Goal: Information Seeking & Learning: Learn about a topic

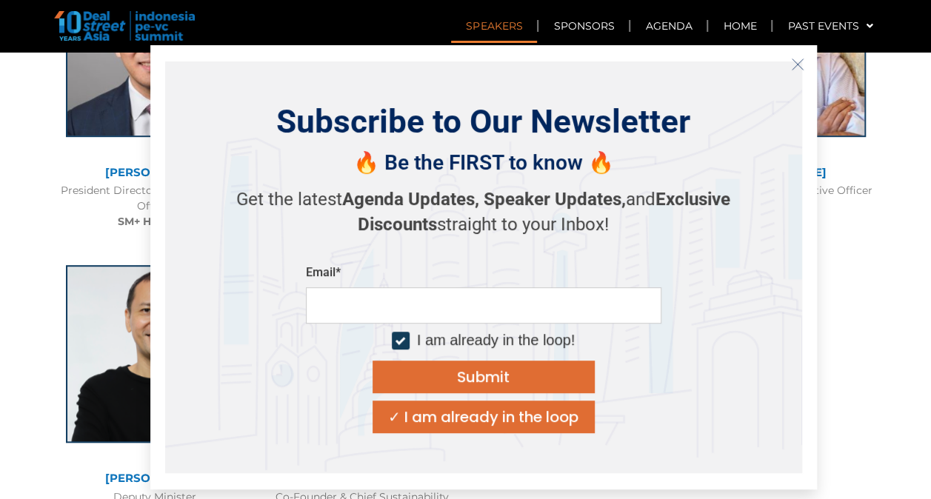
scroll to position [3277, 0]
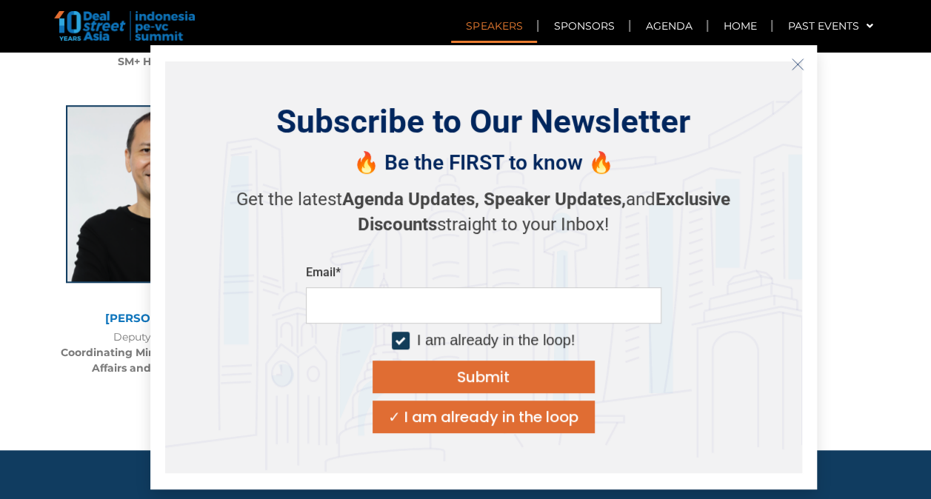
click at [810, 67] on div "Subscribe to Our Newsletter 🔥 Be the FIRST to know 🔥 Get the latest Agenda Upda…" at bounding box center [483, 267] width 667 height 444
click at [793, 64] on icon "Close" at bounding box center [797, 64] width 13 height 13
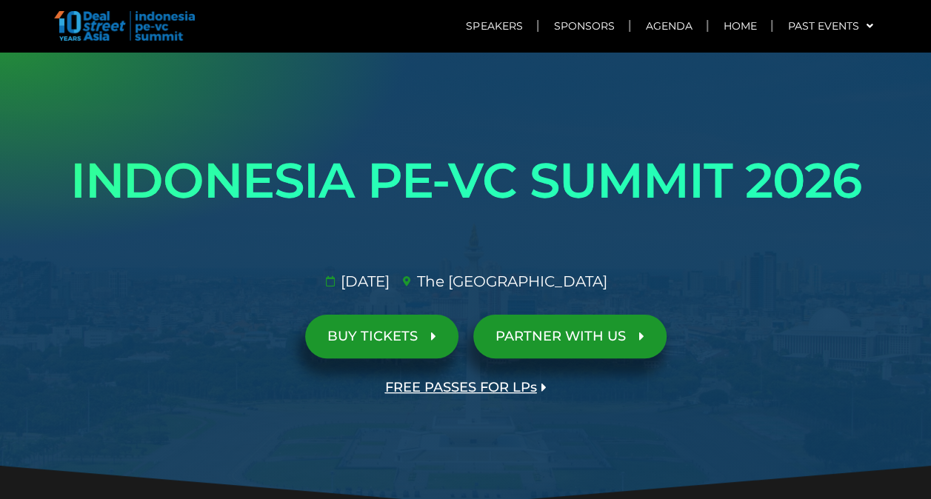
scroll to position [0, 0]
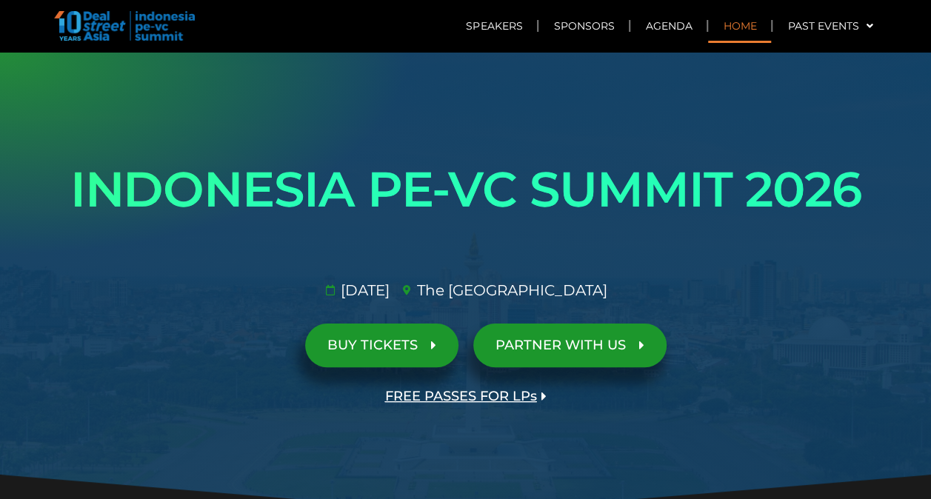
click at [723, 27] on link "Home" at bounding box center [739, 26] width 63 height 34
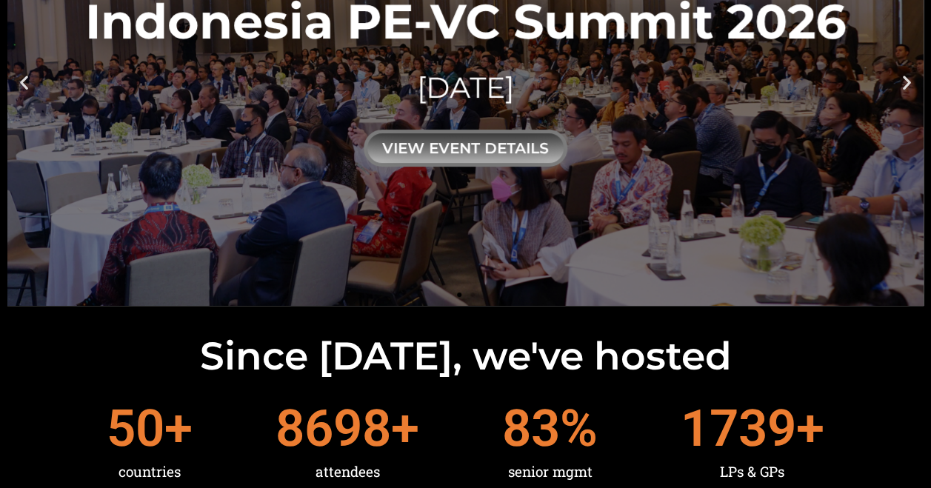
scroll to position [222, 0]
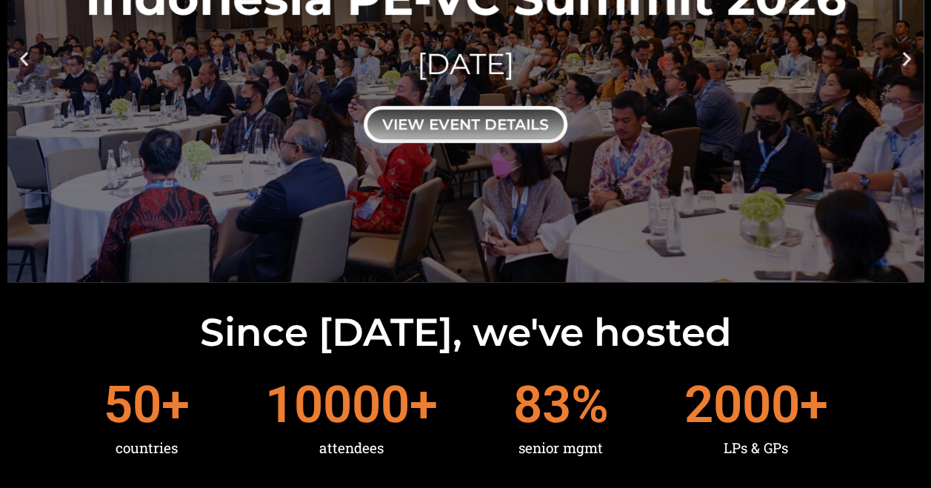
click at [497, 121] on div "view event details" at bounding box center [466, 124] width 204 height 37
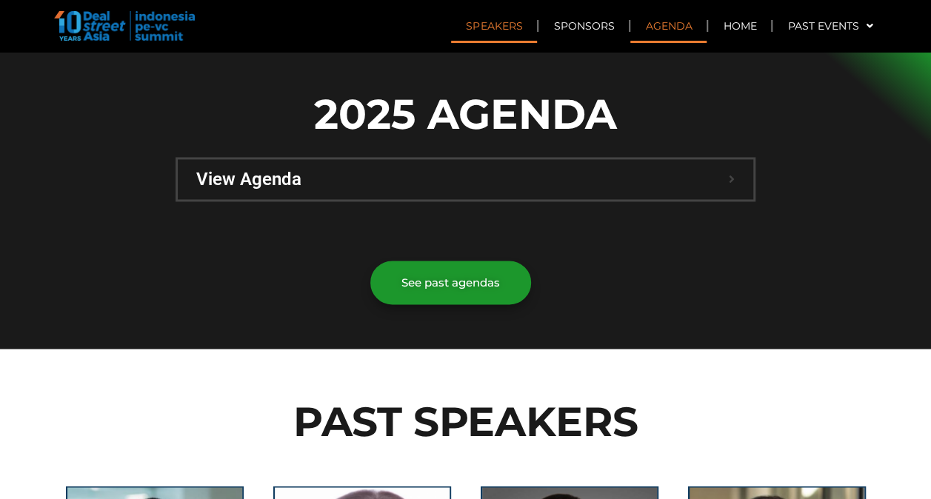
scroll to position [889, 0]
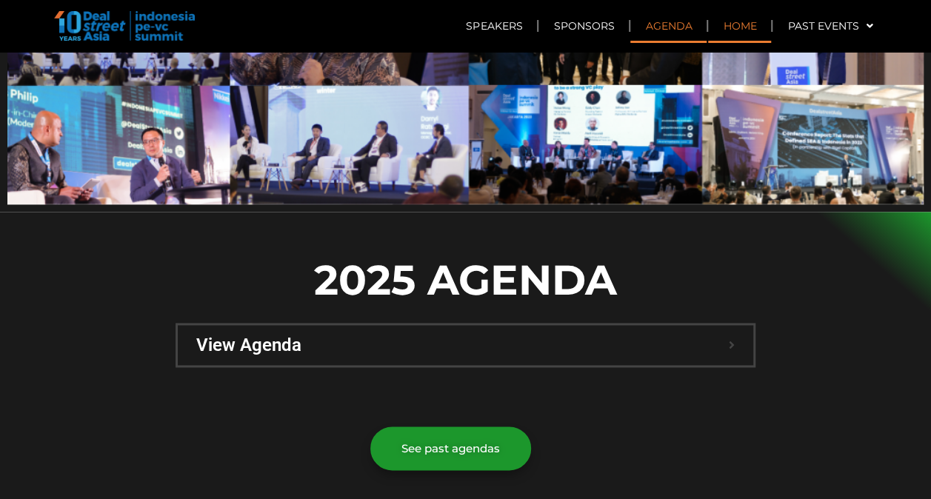
click at [719, 30] on link "Home" at bounding box center [739, 26] width 63 height 34
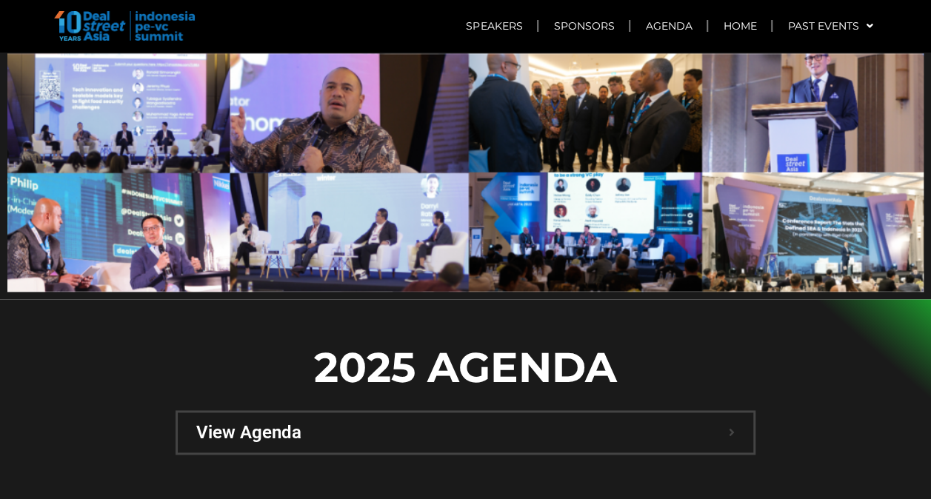
scroll to position [889, 0]
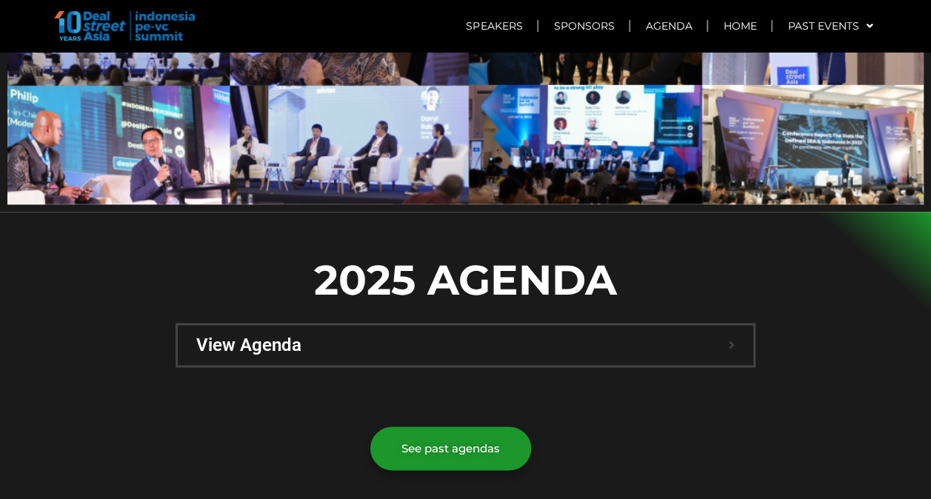
click at [504, 336] on span "View Agenda" at bounding box center [462, 345] width 533 height 18
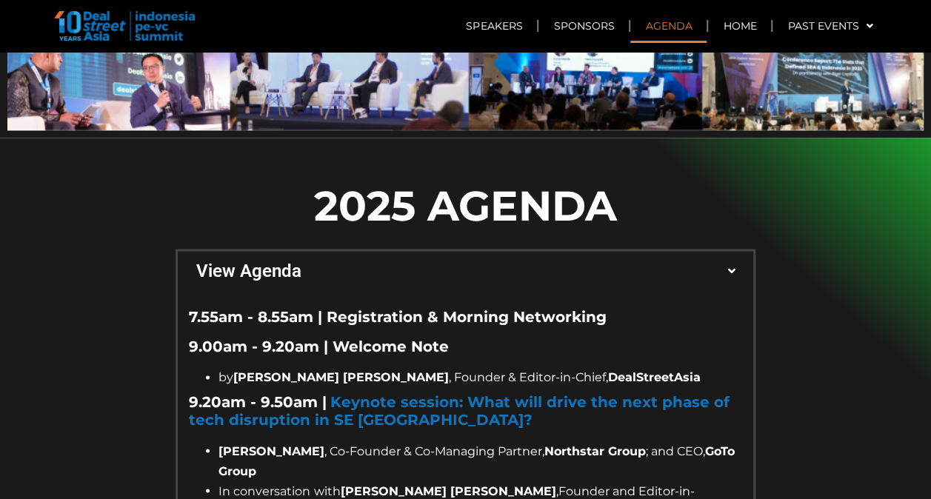
scroll to position [1037, 0]
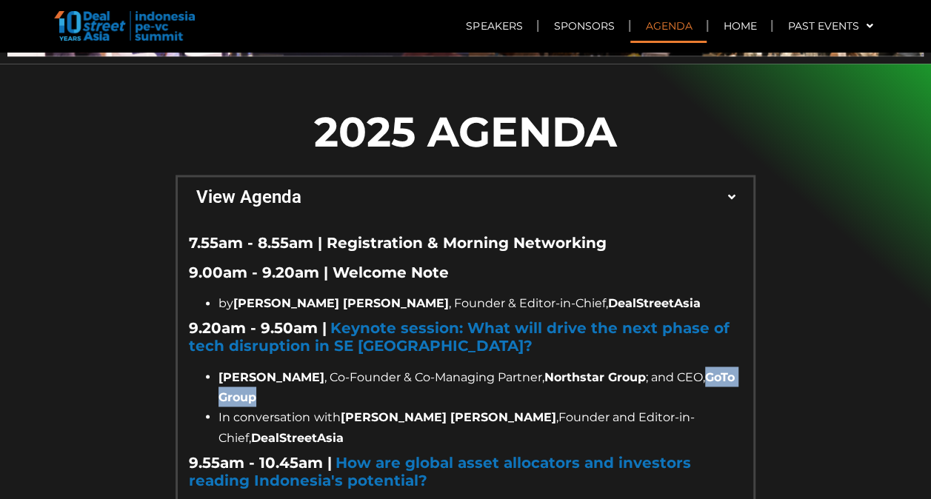
drag, startPoint x: 701, startPoint y: 337, endPoint x: 731, endPoint y: 360, distance: 38.1
click at [731, 367] on li "Patrick Walujo , Co-Founder & Co-Managing Partner, Northstar Group ; and CEO, G…" at bounding box center [481, 387] width 524 height 40
drag, startPoint x: 731, startPoint y: 360, endPoint x: 717, endPoint y: 337, distance: 26.9
copy span "GoTo Group"
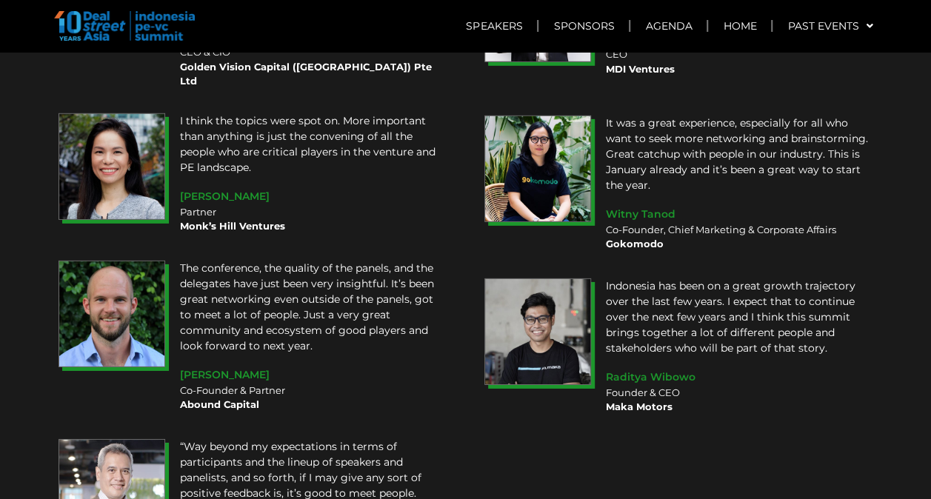
scroll to position [13407, 0]
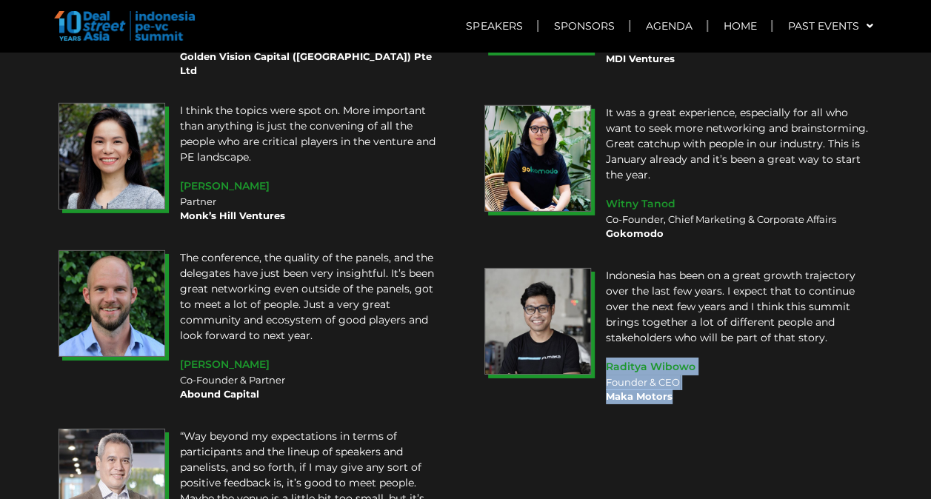
drag, startPoint x: 609, startPoint y: 178, endPoint x: 690, endPoint y: 210, distance: 87.1
click at [690, 261] on div "Indonesia has been on a great growth trajectory over the last few years. I expe…" at bounding box center [740, 336] width 282 height 151
drag, startPoint x: 690, startPoint y: 210, endPoint x: 654, endPoint y: 201, distance: 36.6
copy div "Raditya Wibowo Founder & CEO Maka Motors"
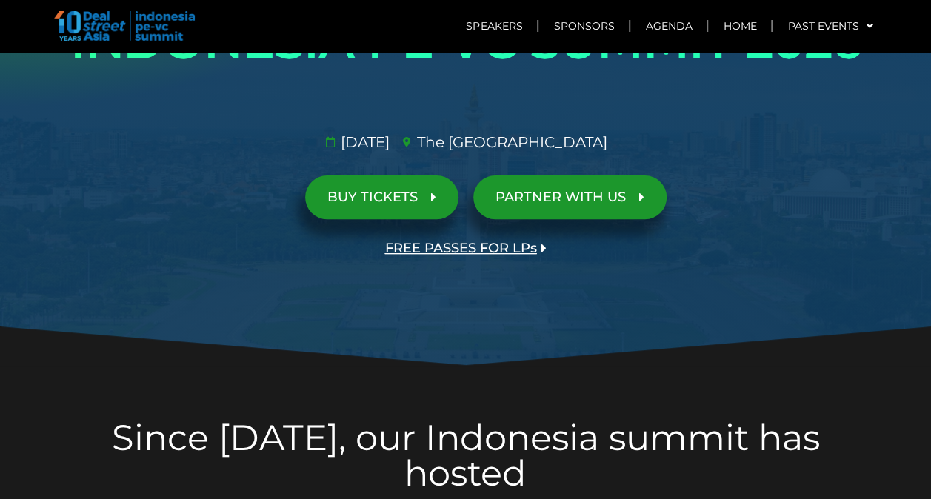
scroll to position [0, 0]
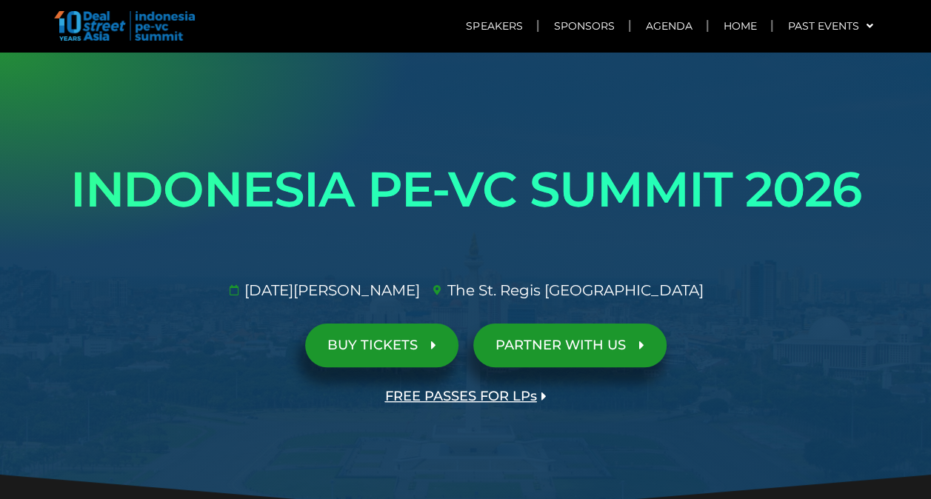
click at [353, 353] on link "BUY TICKETS" at bounding box center [381, 346] width 153 height 44
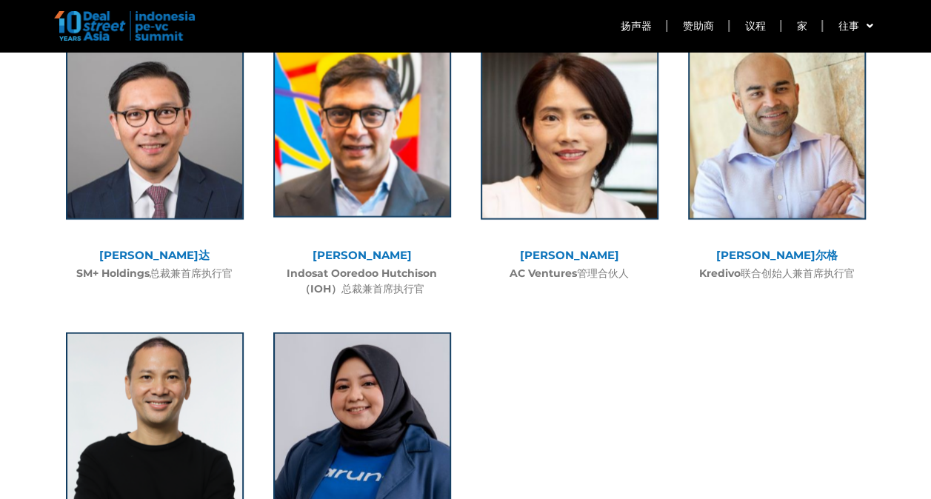
scroll to position [4351, 0]
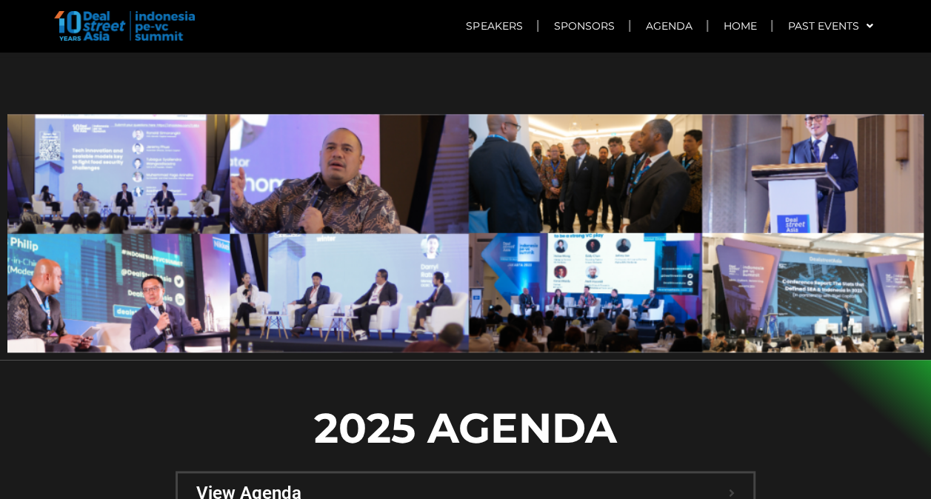
scroll to position [963, 0]
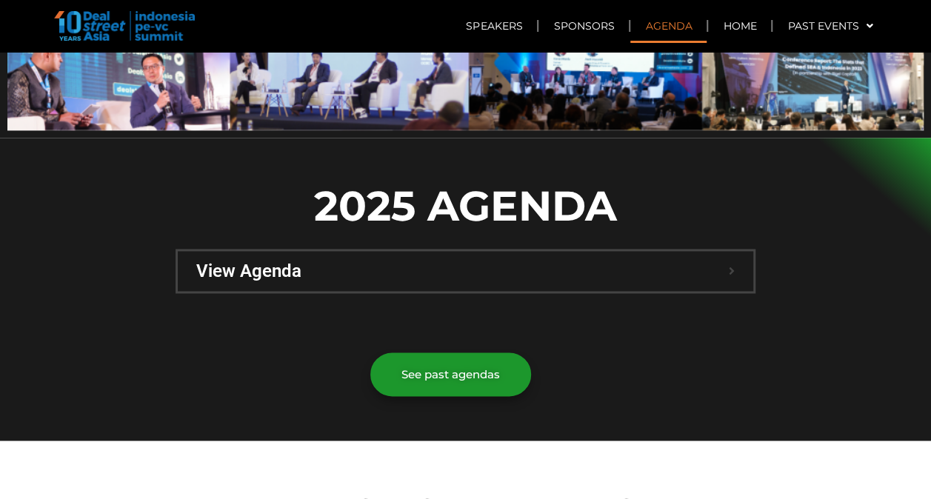
click at [589, 251] on div "View Agenda" at bounding box center [466, 271] width 576 height 40
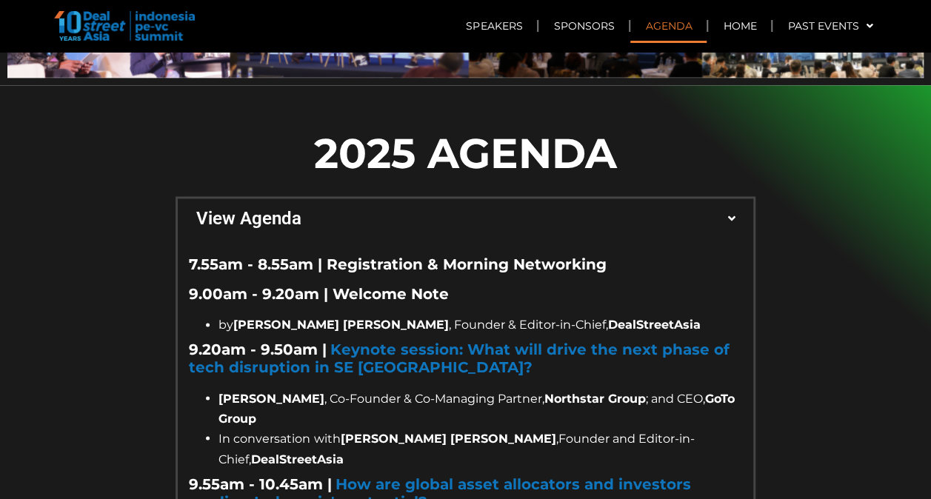
scroll to position [1037, 0]
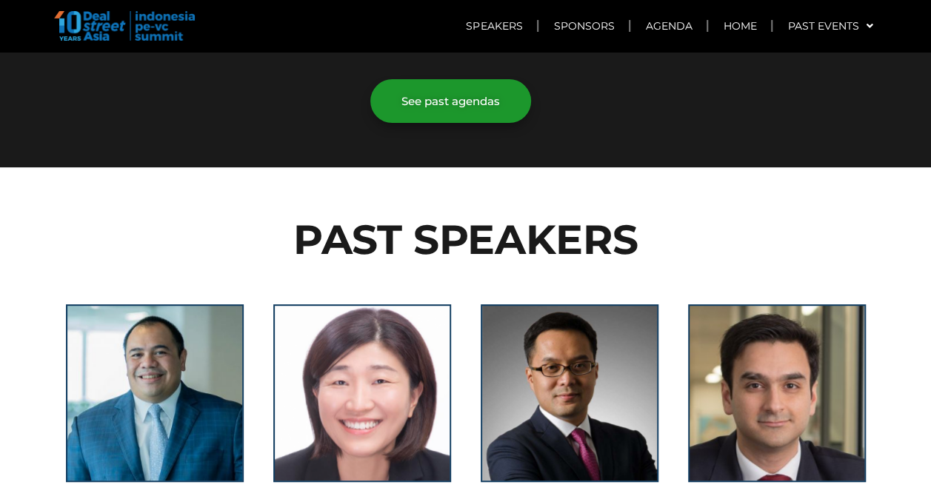
scroll to position [2815, 0]
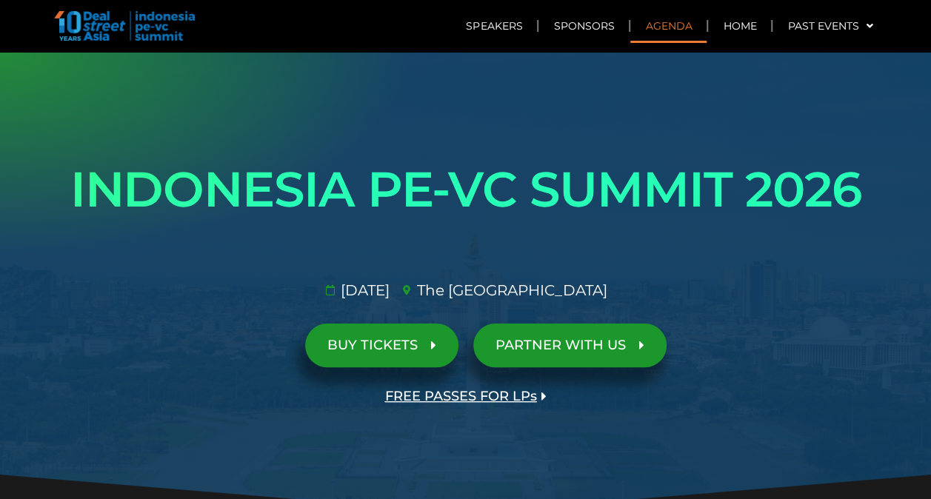
click at [645, 19] on link "Agenda" at bounding box center [668, 26] width 76 height 34
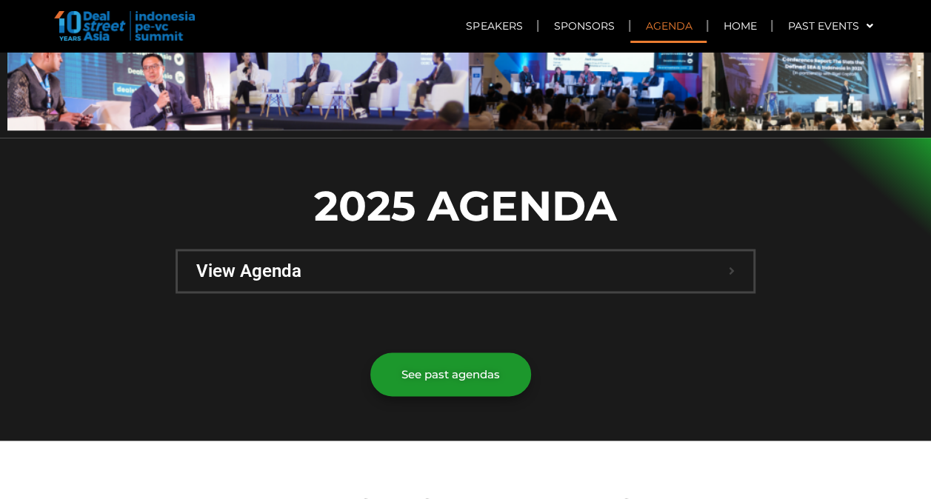
scroll to position [1050, 0]
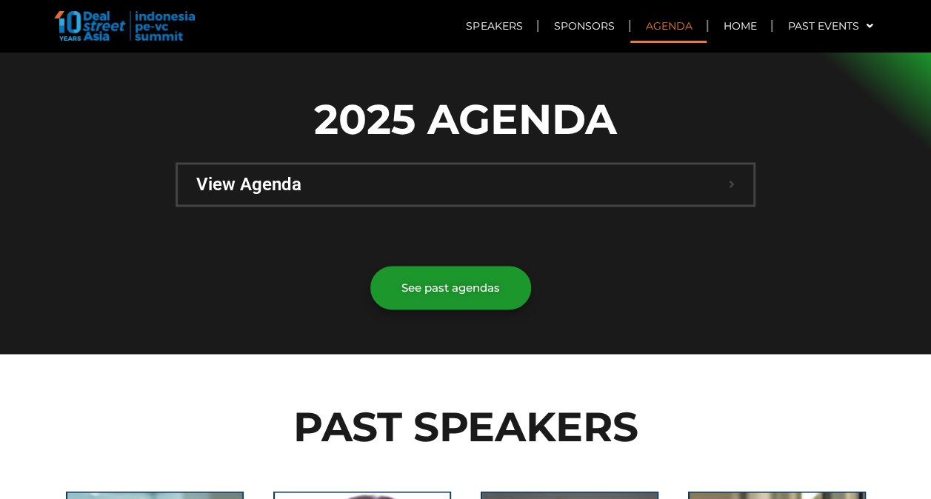
click at [587, 176] on span "View Agenda" at bounding box center [462, 185] width 533 height 18
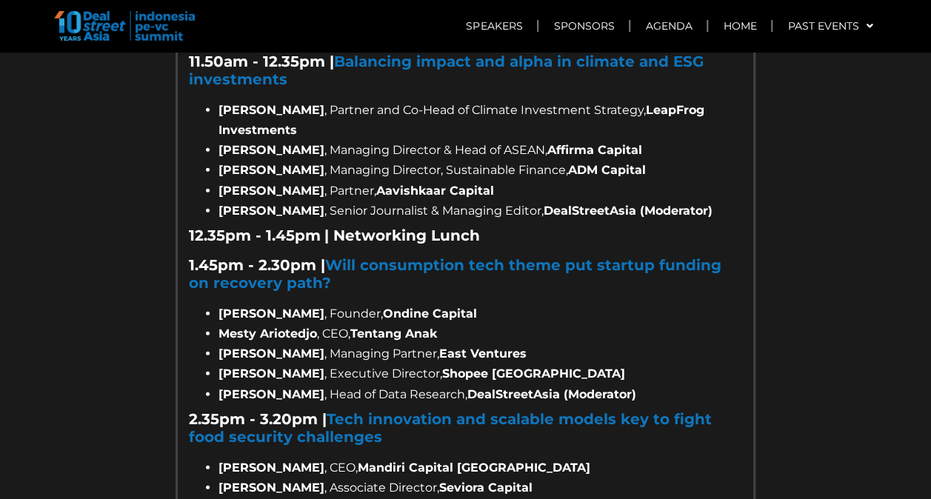
scroll to position [1716, 0]
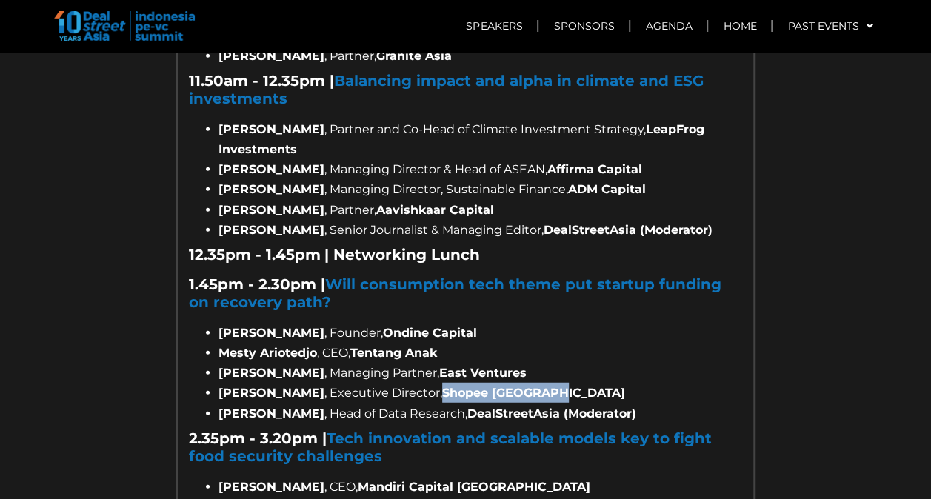
drag, startPoint x: 438, startPoint y: 332, endPoint x: 552, endPoint y: 341, distance: 114.4
click at [552, 383] on li "[PERSON_NAME] , Executive Director, Shopee [GEOGRAPHIC_DATA]" at bounding box center [481, 393] width 524 height 20
click at [261, 363] on li "[PERSON_NAME] , Managing Partner, East Ventures" at bounding box center [481, 373] width 524 height 20
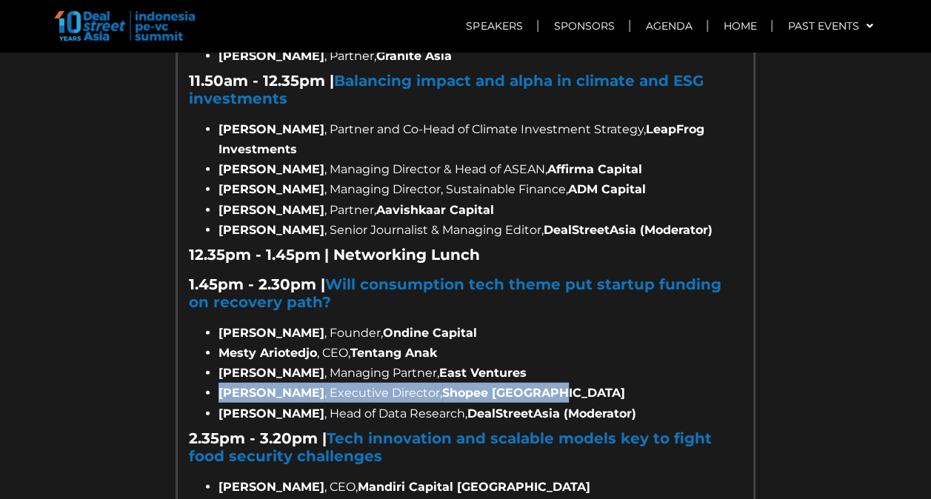
drag, startPoint x: 220, startPoint y: 334, endPoint x: 552, endPoint y: 342, distance: 331.9
click at [552, 383] on li "[PERSON_NAME] , Executive Director, Shopee [GEOGRAPHIC_DATA]" at bounding box center [481, 393] width 524 height 20
drag, startPoint x: 552, startPoint y: 342, endPoint x: 526, endPoint y: 337, distance: 26.4
copy li "[PERSON_NAME] , Executive Director, Shopee [GEOGRAPHIC_DATA]"
